Goal: Register for event/course

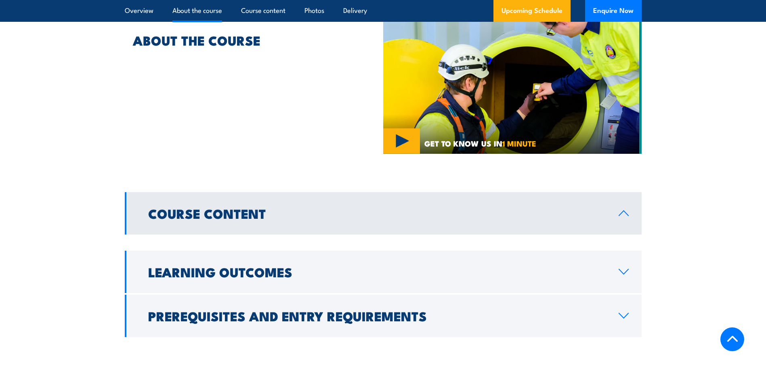
scroll to position [686, 0]
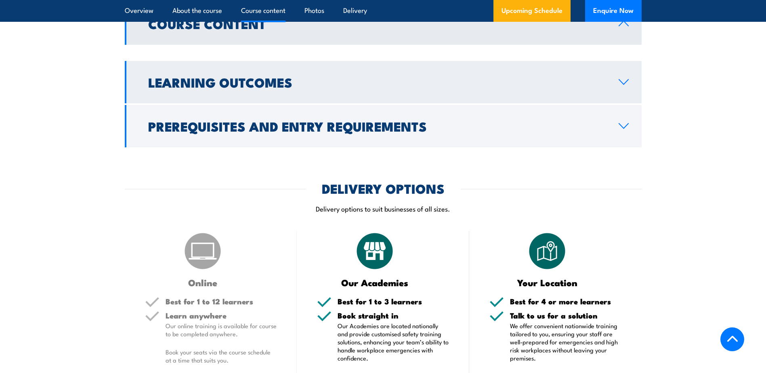
click at [333, 82] on h2 "Learning Outcomes" at bounding box center [376, 81] width 457 height 11
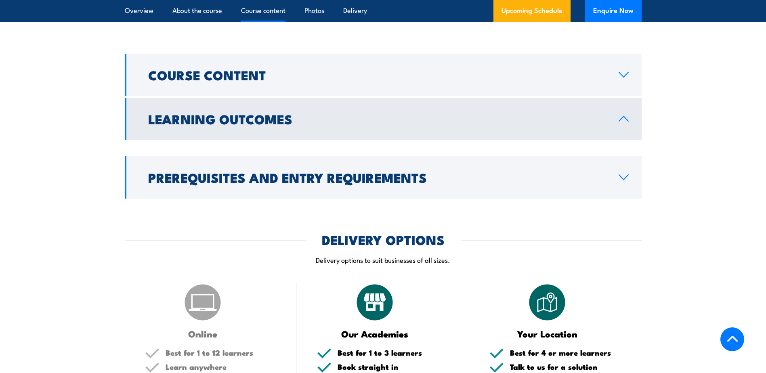
scroll to position [606, 0]
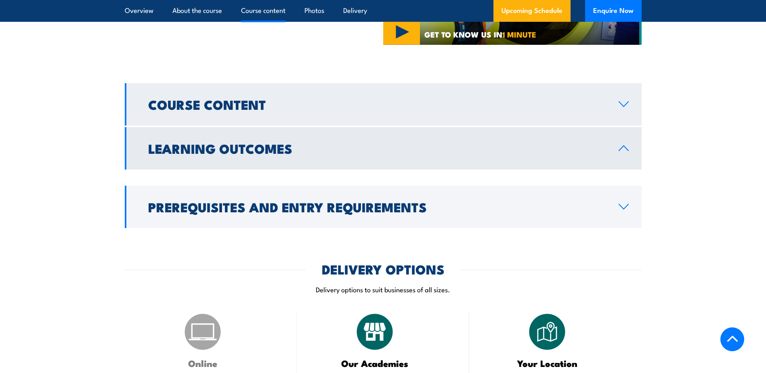
click at [625, 102] on icon at bounding box center [623, 104] width 11 height 6
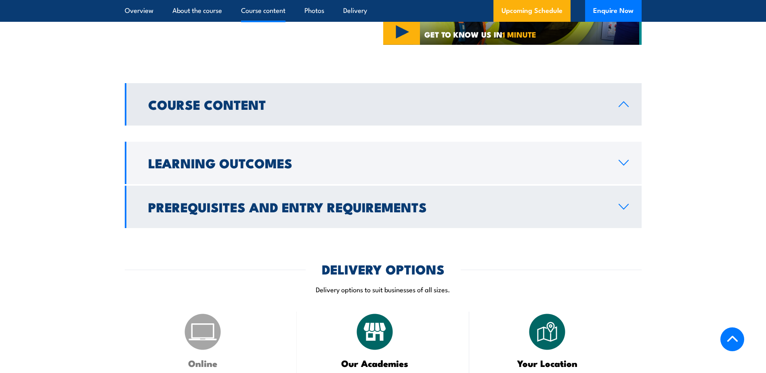
click at [622, 208] on icon at bounding box center [623, 206] width 9 height 5
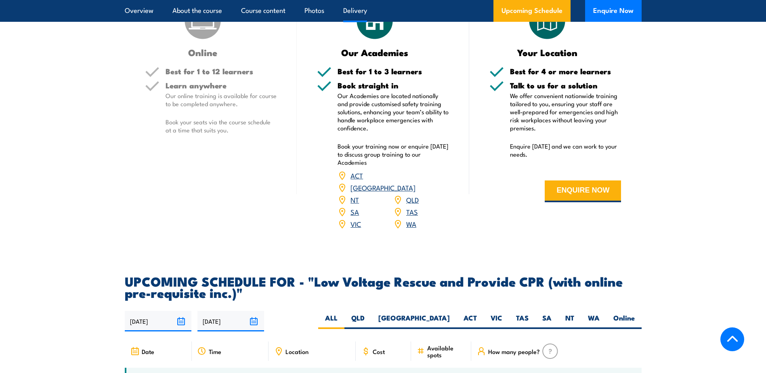
scroll to position [929, 0]
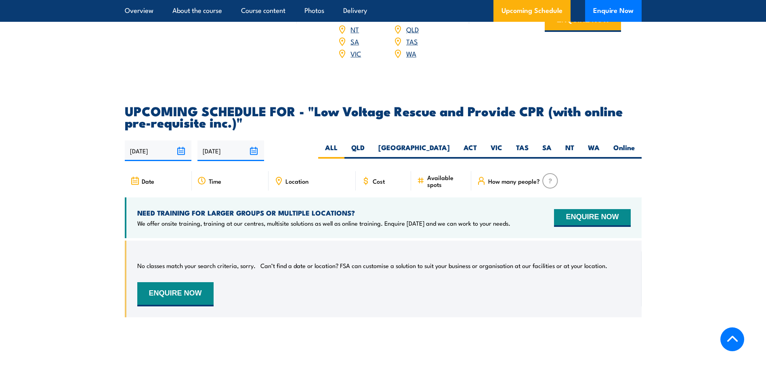
scroll to position [1090, 0]
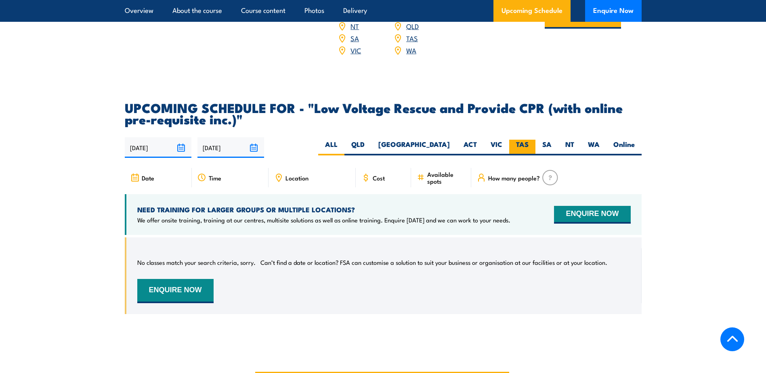
click at [514, 140] on label "TAS" at bounding box center [522, 148] width 26 height 16
click at [528, 140] on input "TAS" at bounding box center [530, 142] width 5 height 5
radio input "true"
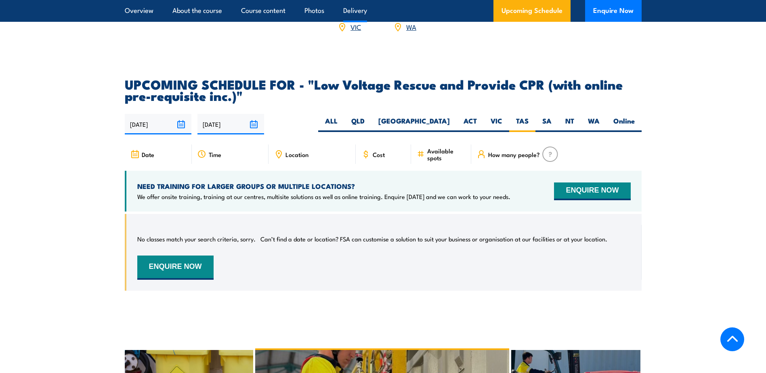
scroll to position [1180, 0]
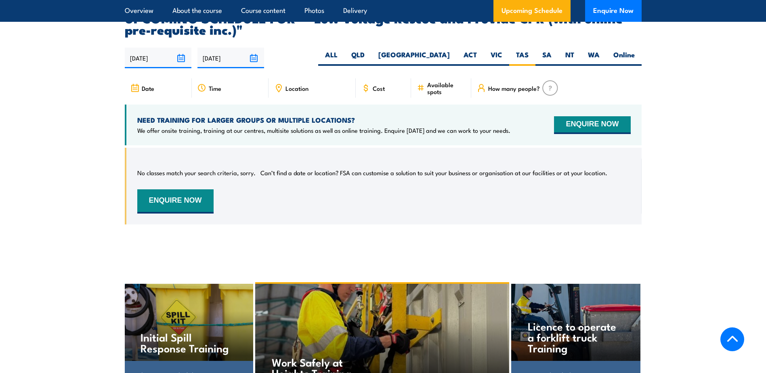
click at [510, 85] on span "How many people?" at bounding box center [514, 88] width 52 height 7
click at [551, 80] on img at bounding box center [550, 87] width 16 height 15
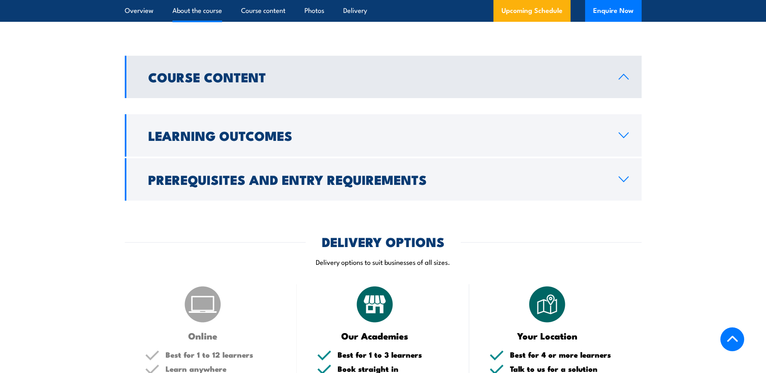
scroll to position [453, 0]
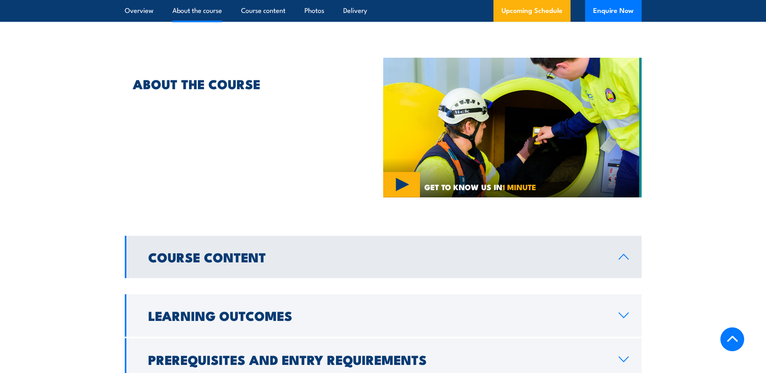
click at [623, 256] on icon at bounding box center [623, 257] width 11 height 6
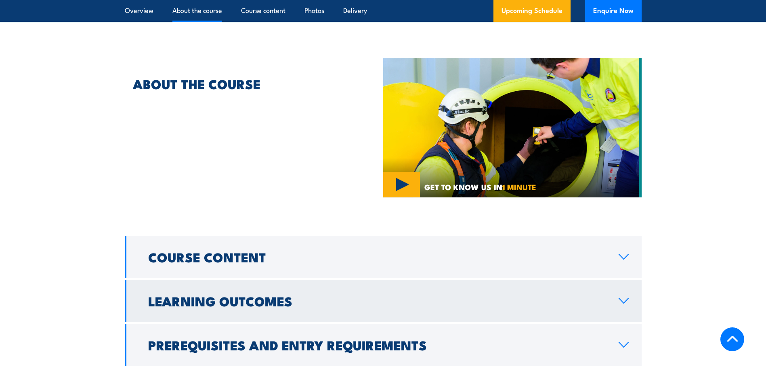
click at [621, 298] on icon at bounding box center [623, 301] width 11 height 6
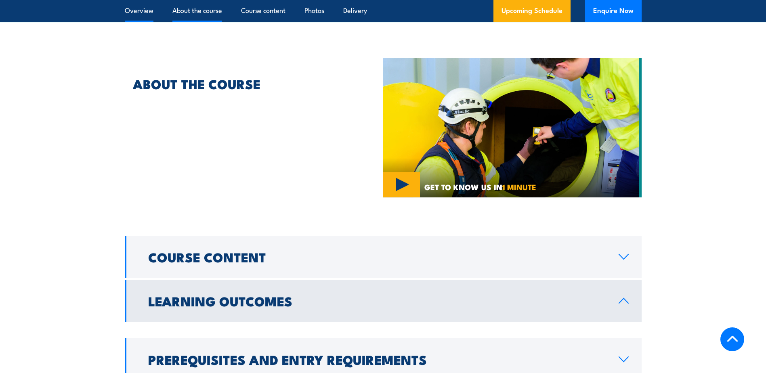
click at [129, 11] on link "Overview" at bounding box center [139, 10] width 29 height 21
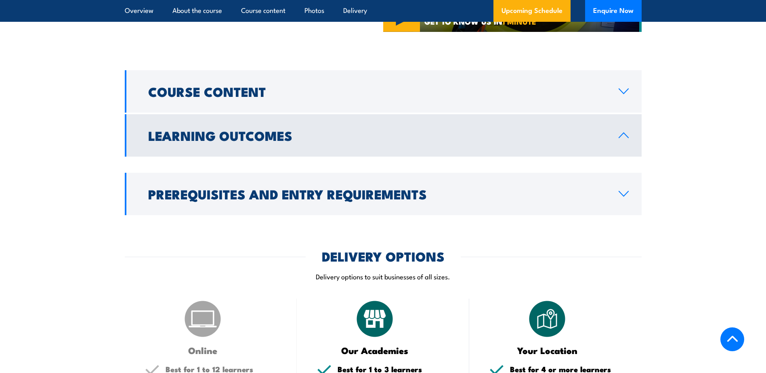
scroll to position [623, 0]
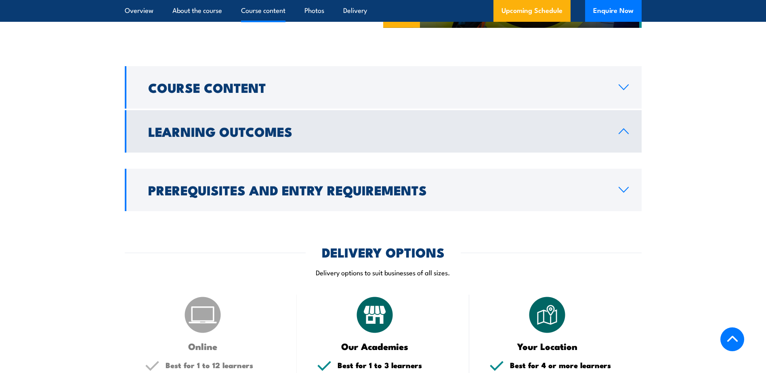
click at [629, 133] on link "Learning Outcomes" at bounding box center [383, 131] width 517 height 42
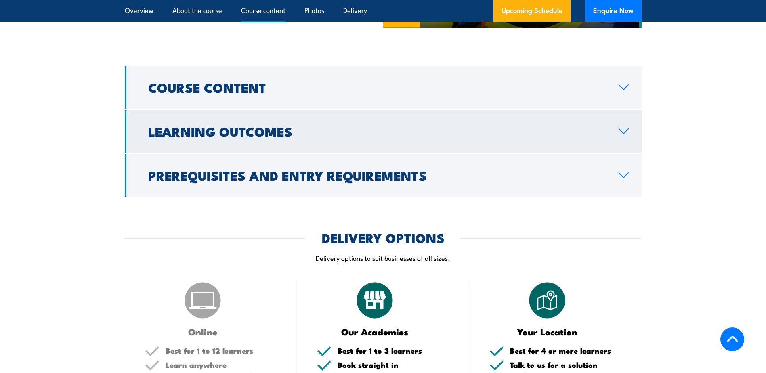
click at [629, 133] on link "Learning Outcomes" at bounding box center [383, 131] width 517 height 42
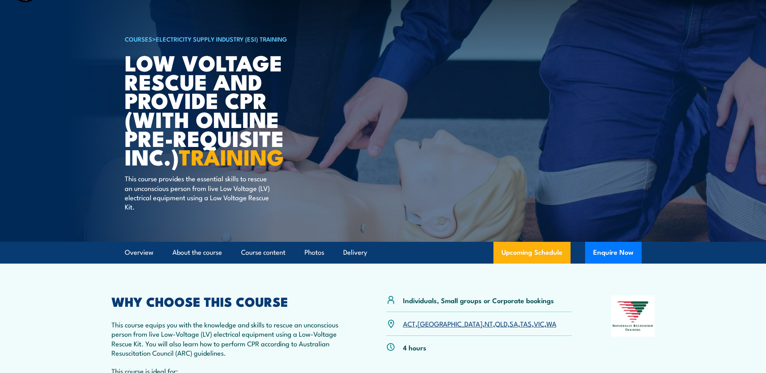
scroll to position [0, 0]
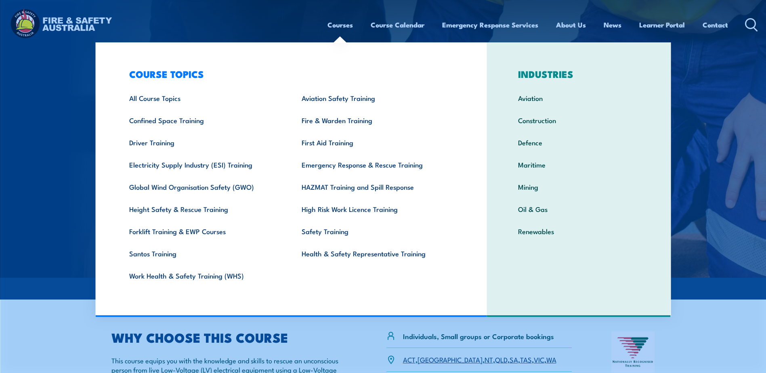
click at [331, 29] on link "Courses" at bounding box center [339, 24] width 25 height 21
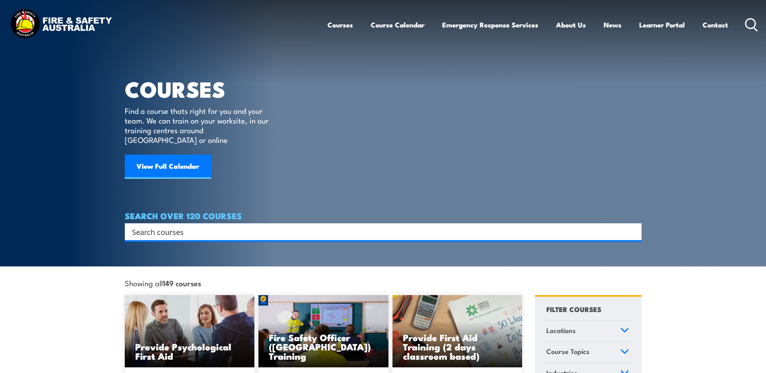
click at [335, 24] on link "Courses" at bounding box center [339, 24] width 25 height 21
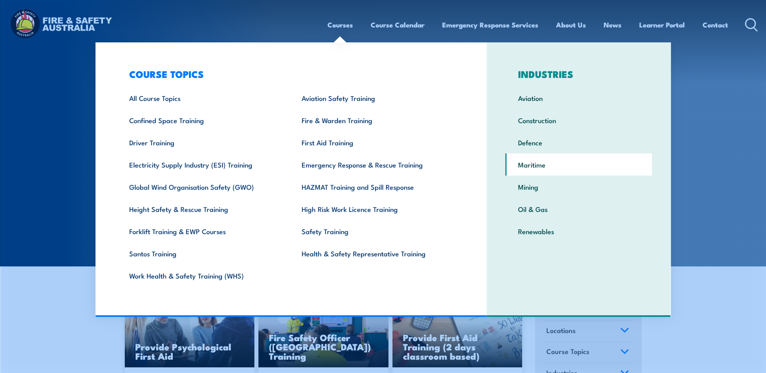
click at [531, 167] on link "Maritime" at bounding box center [578, 164] width 147 height 22
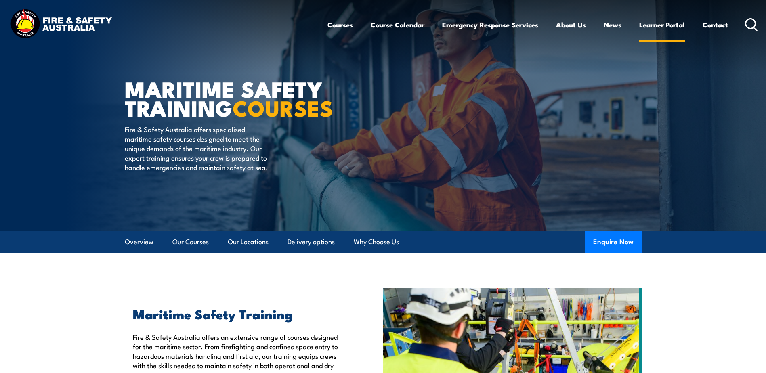
click at [669, 26] on link "Learner Portal" at bounding box center [662, 24] width 46 height 21
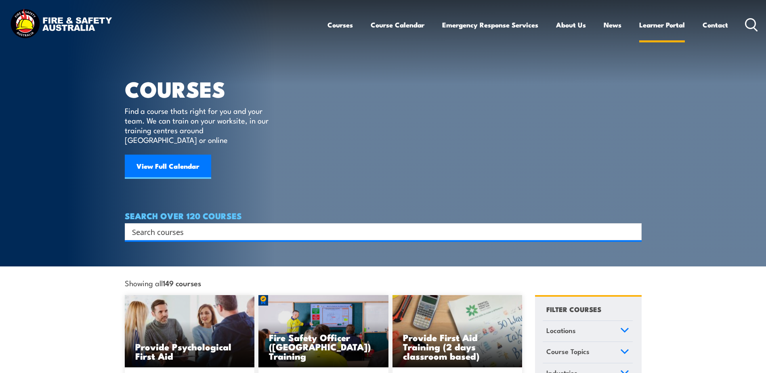
click at [668, 27] on link "Learner Portal" at bounding box center [662, 24] width 46 height 21
